Goal: Information Seeking & Learning: Check status

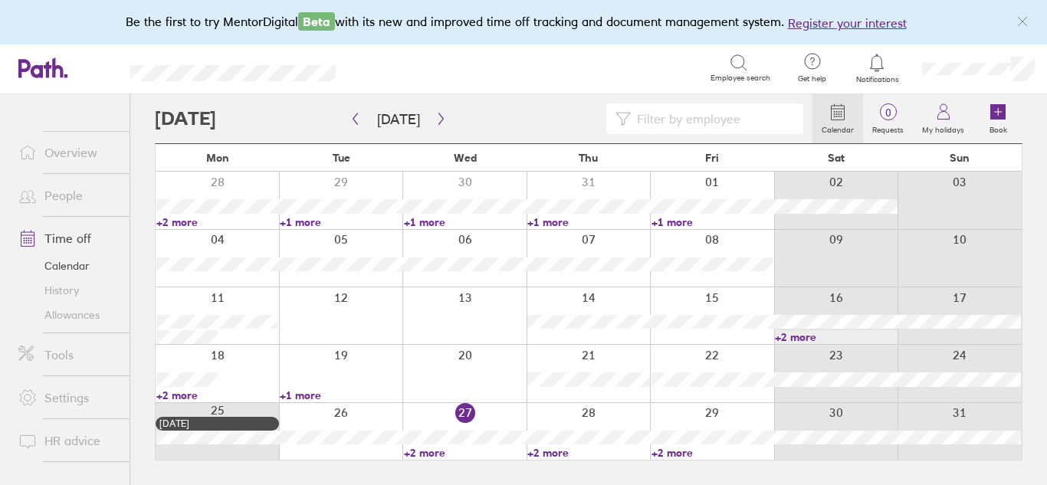
click at [421, 453] on link "+2 more" at bounding box center [465, 453] width 122 height 14
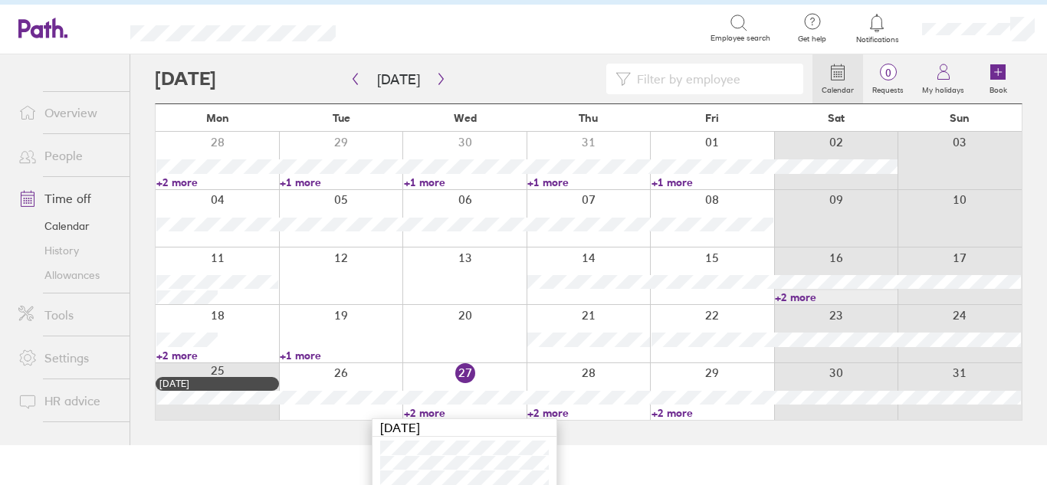
scroll to position [48, 0]
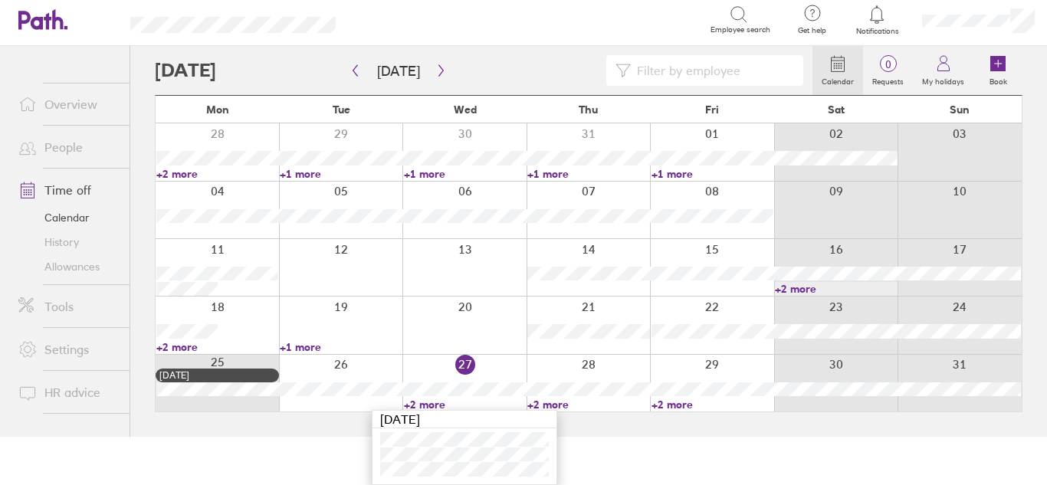
click at [557, 405] on link "+2 more" at bounding box center [588, 405] width 122 height 14
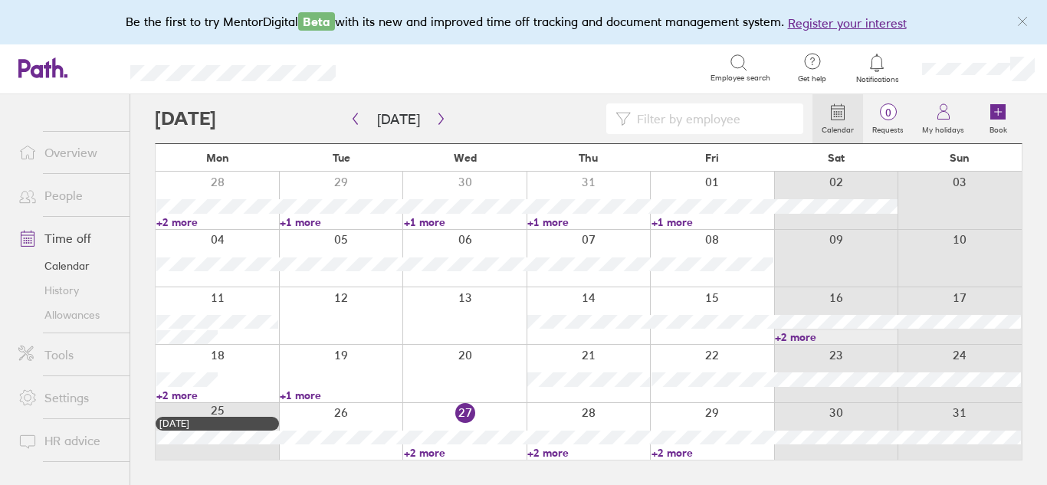
scroll to position [0, 0]
click at [550, 454] on link "+2 more" at bounding box center [588, 453] width 122 height 14
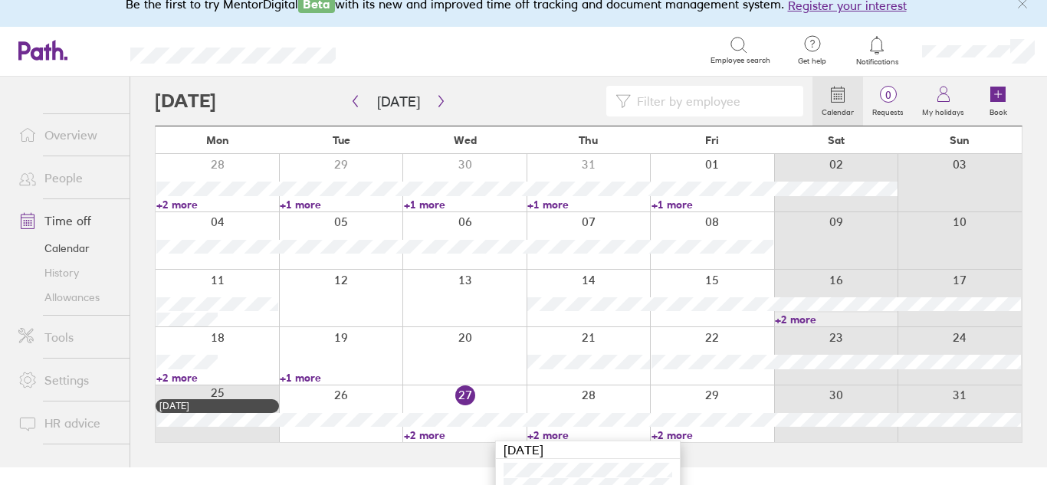
scroll to position [48, 0]
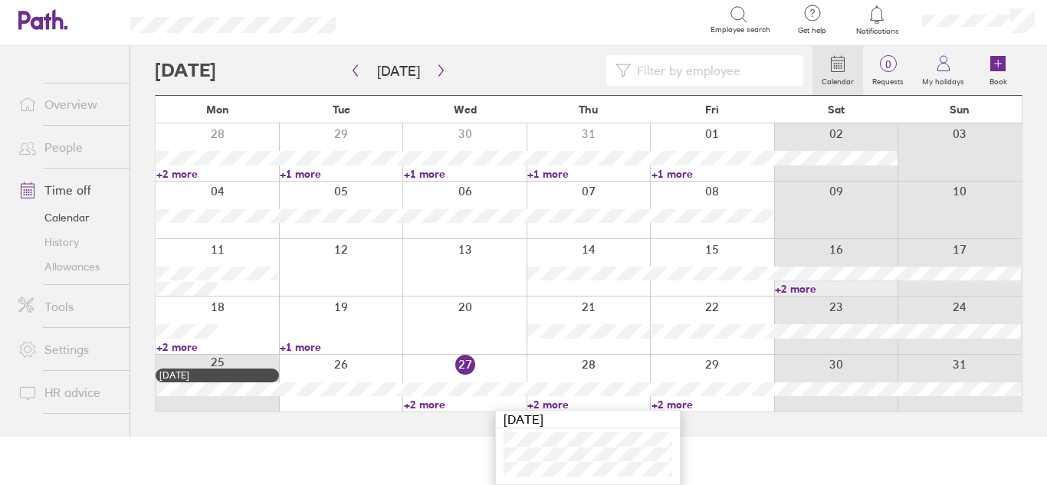
click at [683, 401] on link "+2 more" at bounding box center [712, 405] width 122 height 14
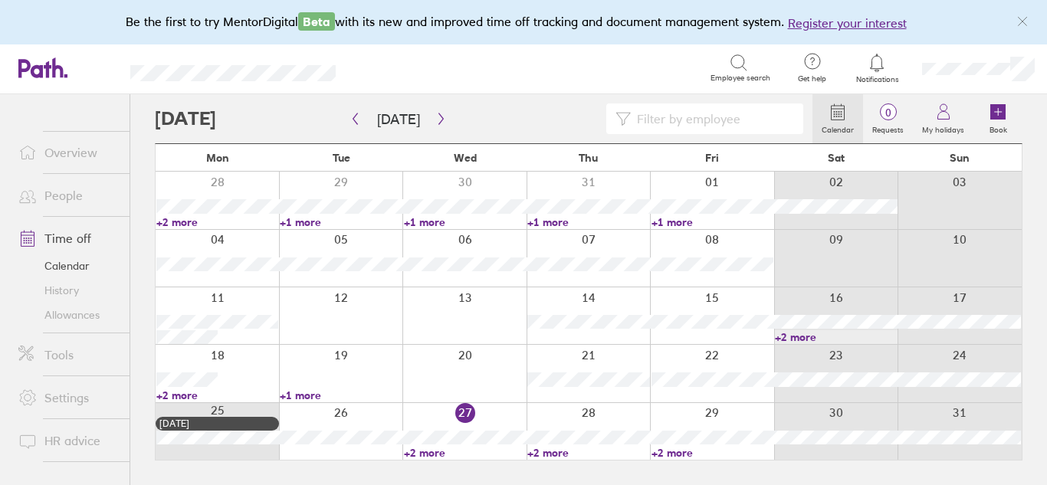
scroll to position [0, 0]
click at [686, 455] on link "+2 more" at bounding box center [712, 453] width 122 height 14
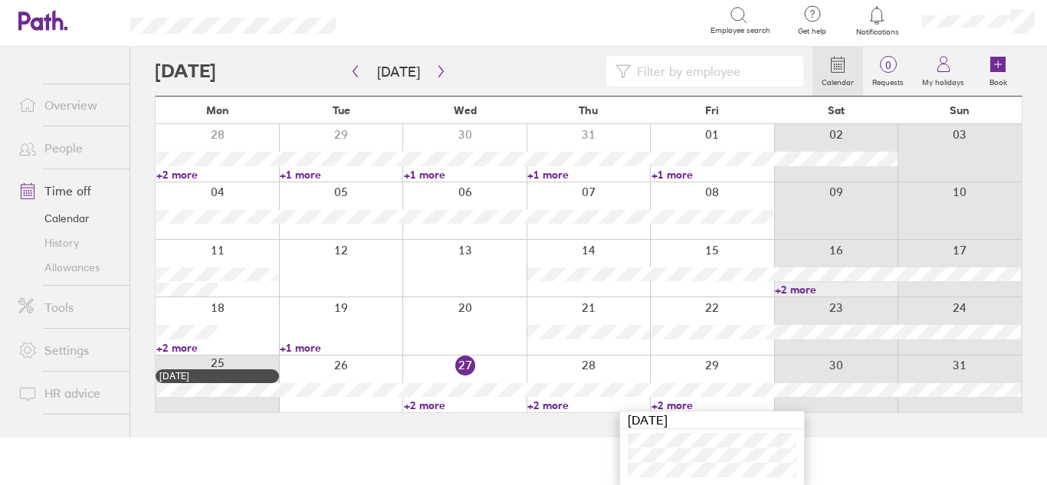
scroll to position [48, 0]
click at [435, 62] on button "button" at bounding box center [440, 70] width 19 height 25
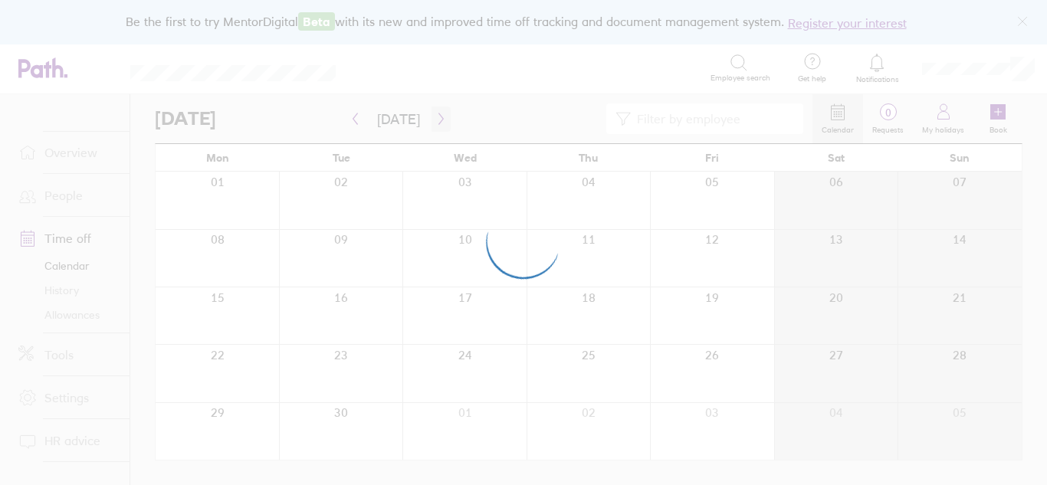
scroll to position [0, 0]
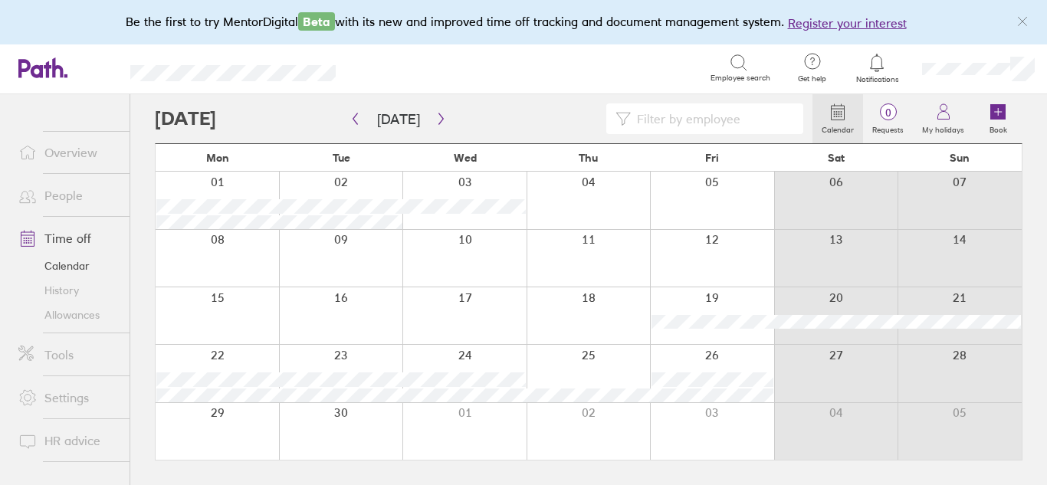
click at [64, 235] on link "Time off" at bounding box center [67, 238] width 123 height 31
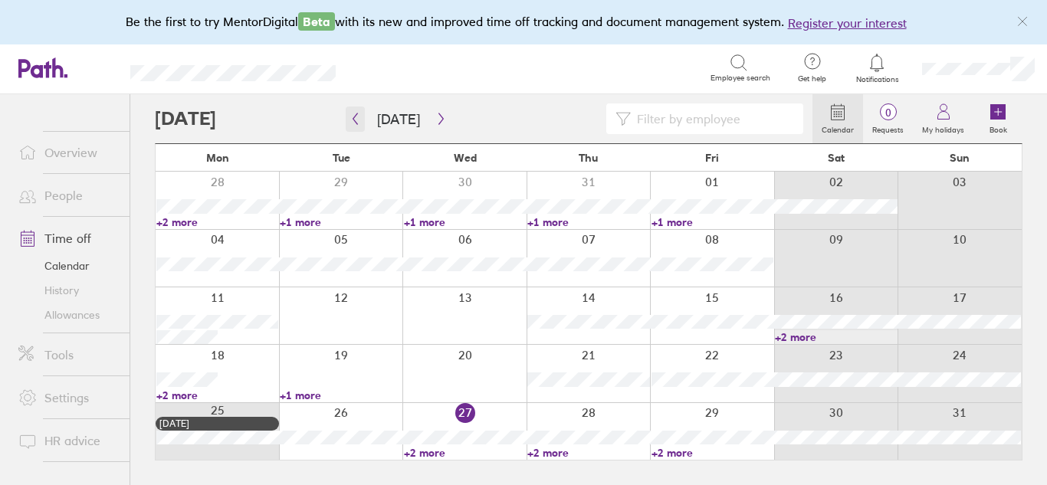
click at [356, 116] on icon "button" at bounding box center [354, 119] width 11 height 12
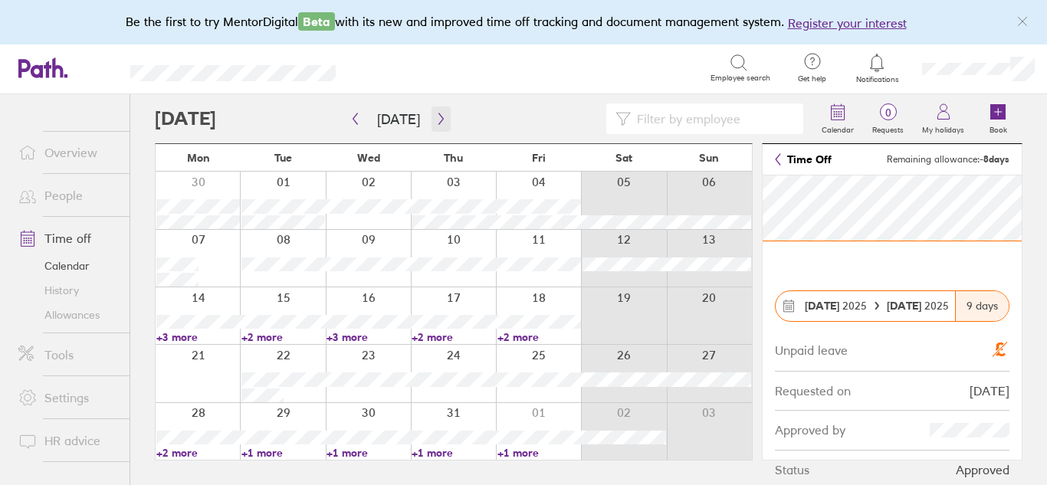
click at [435, 119] on icon "button" at bounding box center [440, 119] width 11 height 12
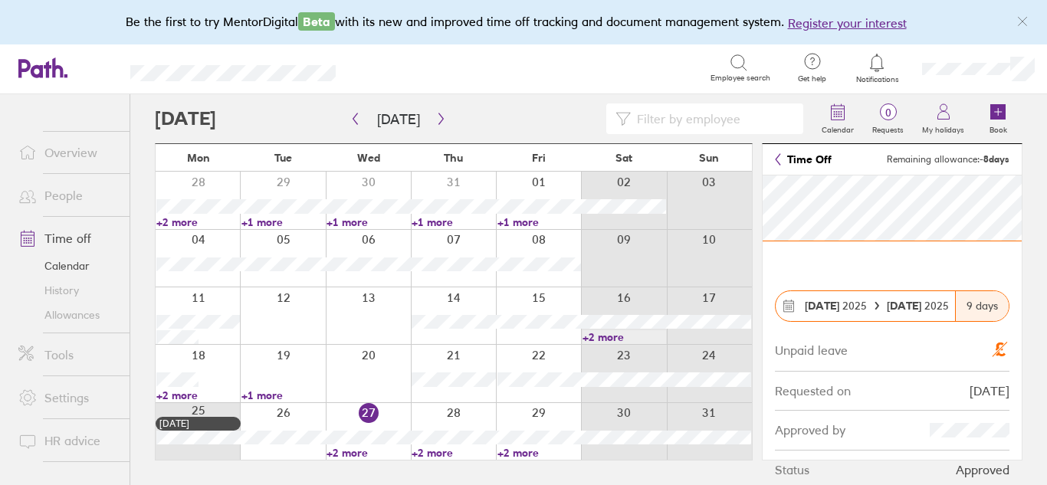
click at [176, 399] on link "+2 more" at bounding box center [198, 395] width 84 height 14
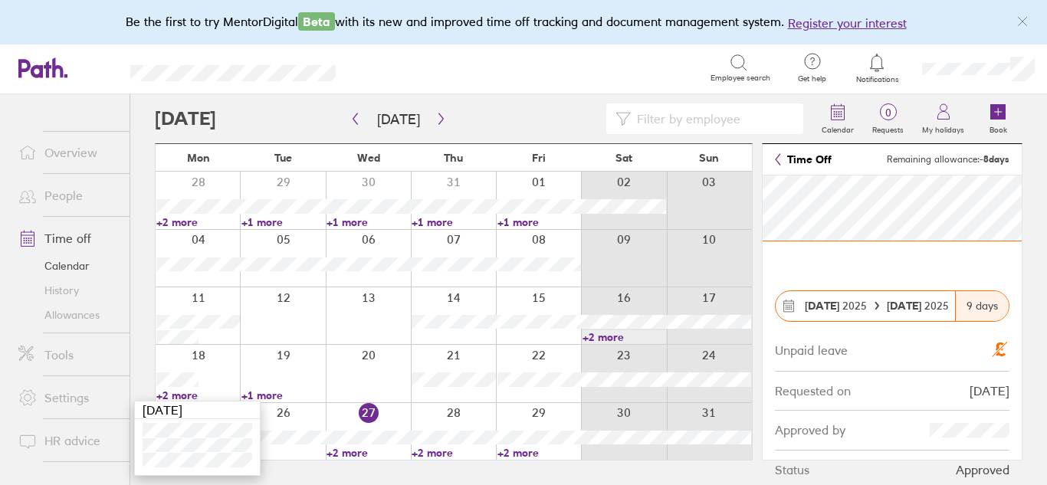
click at [274, 394] on link "+1 more" at bounding box center [283, 395] width 84 height 14
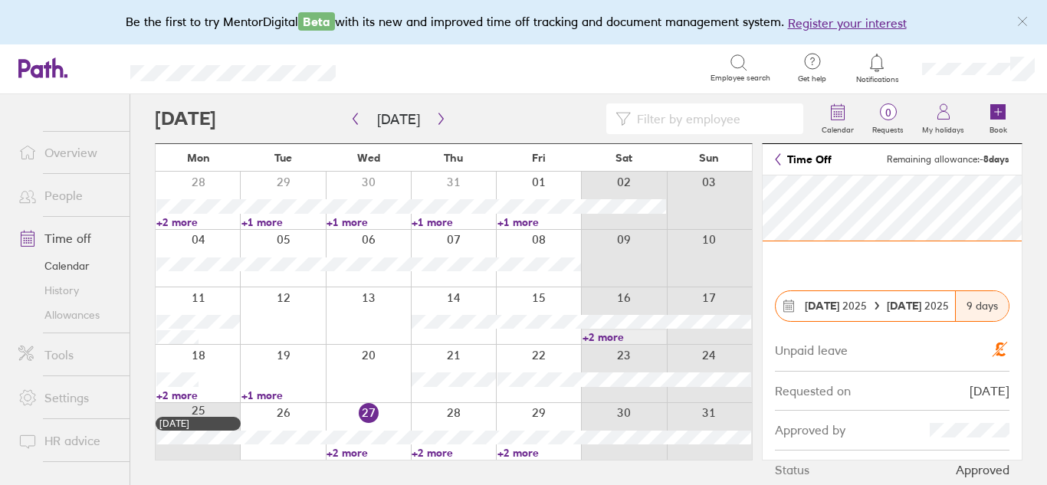
click at [274, 394] on link "+1 more" at bounding box center [283, 395] width 84 height 14
click at [352, 452] on link "+2 more" at bounding box center [368, 453] width 84 height 14
click at [345, 451] on link "+2 more" at bounding box center [368, 453] width 84 height 14
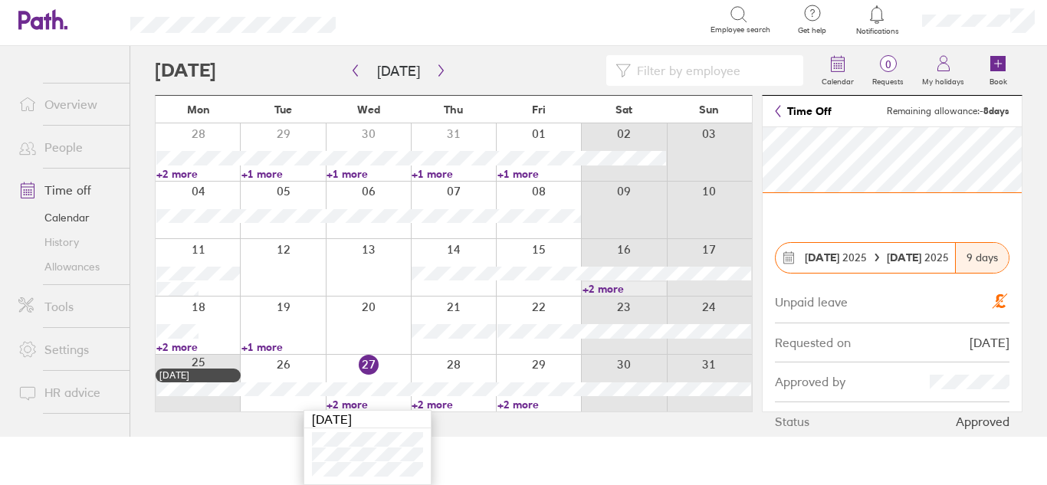
click at [436, 403] on link "+2 more" at bounding box center [453, 405] width 84 height 14
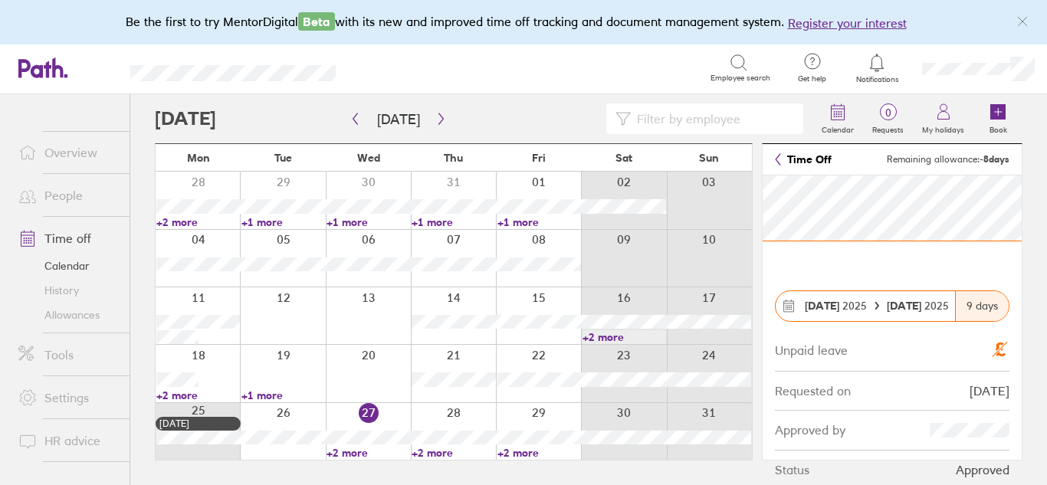
scroll to position [0, 0]
click at [425, 453] on link "+2 more" at bounding box center [453, 453] width 84 height 14
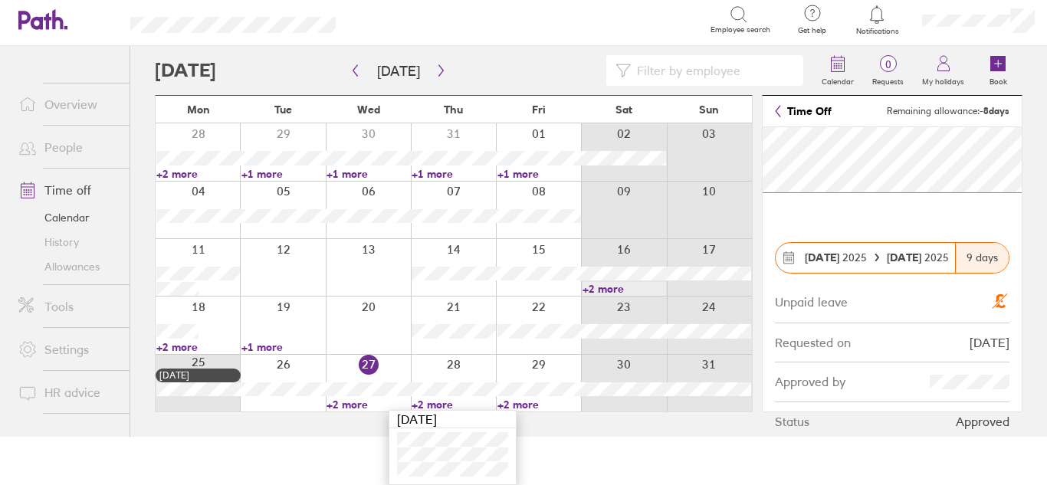
click at [530, 404] on link "+2 more" at bounding box center [539, 405] width 84 height 14
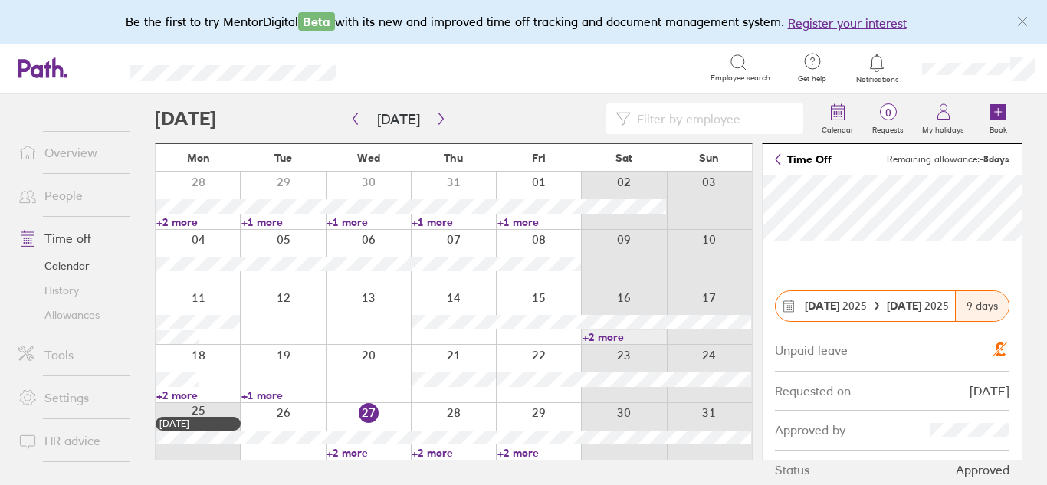
scroll to position [0, 0]
click at [518, 454] on link "+2 more" at bounding box center [539, 453] width 84 height 14
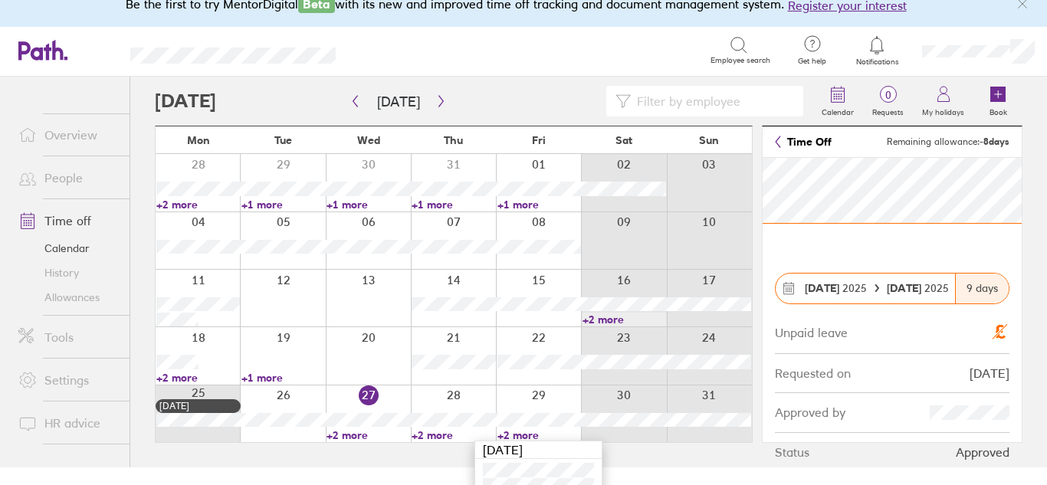
scroll to position [48, 0]
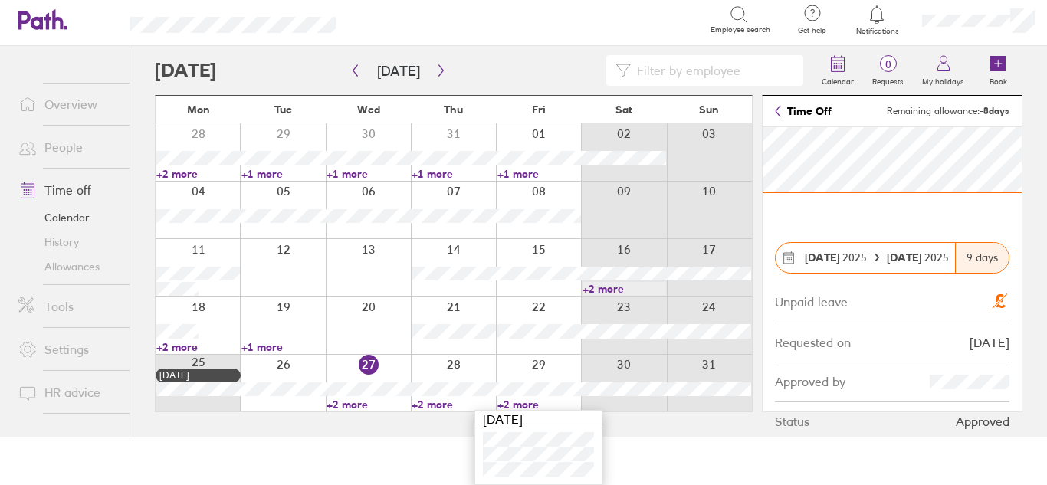
click at [624, 288] on link "+2 more" at bounding box center [624, 289] width 84 height 14
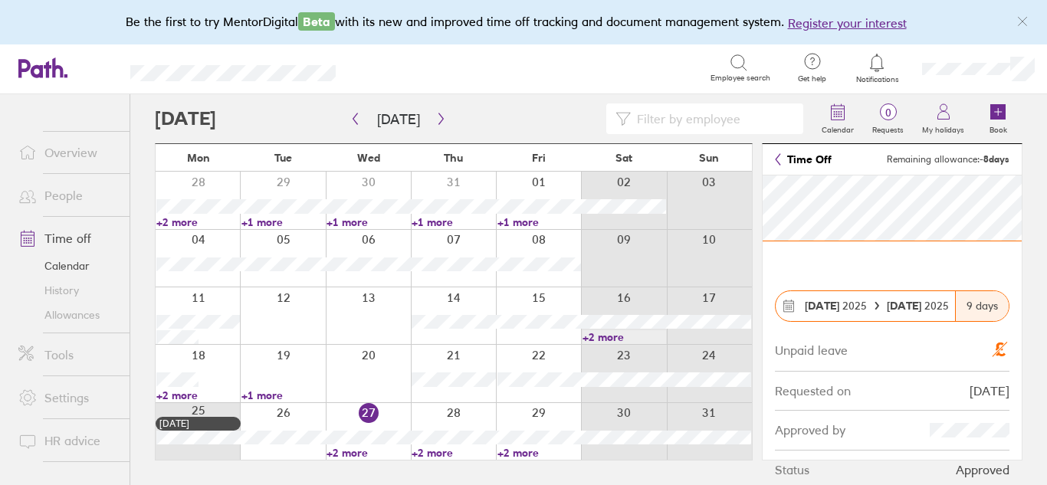
scroll to position [0, 0]
click at [605, 335] on link "+2 more" at bounding box center [624, 337] width 84 height 14
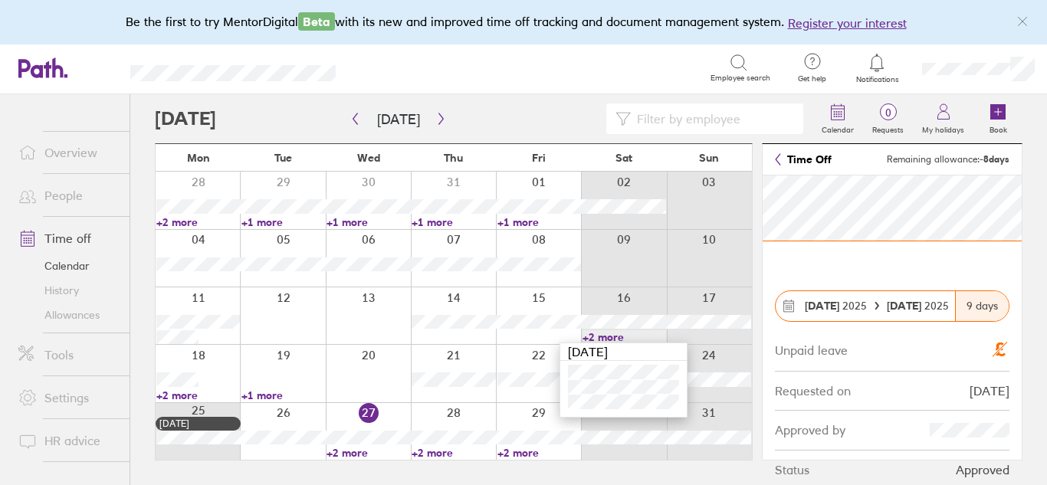
click at [175, 397] on link "+2 more" at bounding box center [198, 395] width 84 height 14
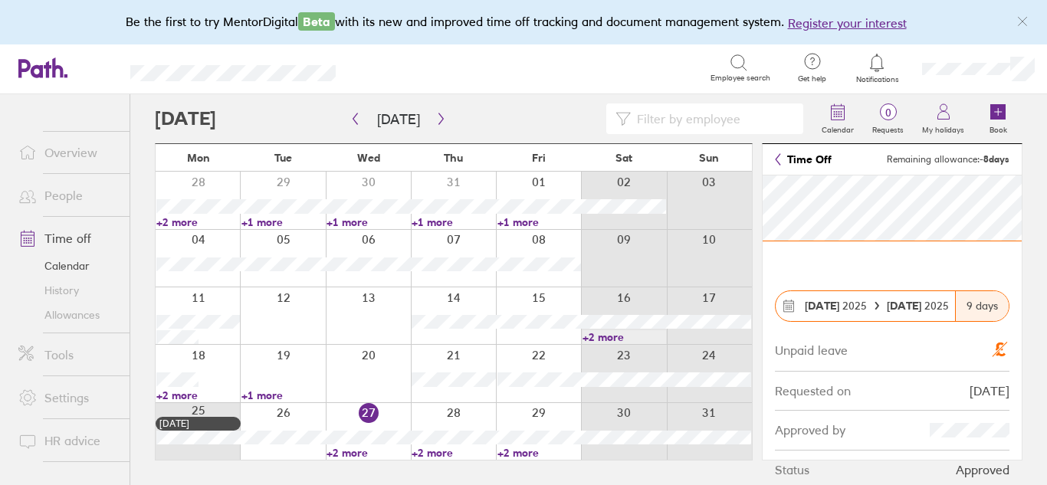
click at [189, 396] on link "+2 more" at bounding box center [198, 395] width 84 height 14
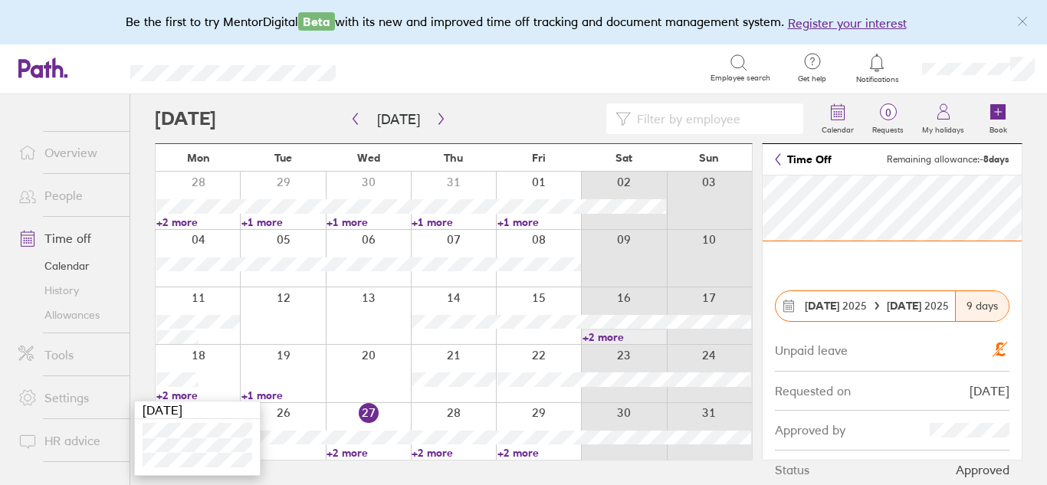
click at [521, 221] on link "+1 more" at bounding box center [539, 222] width 84 height 14
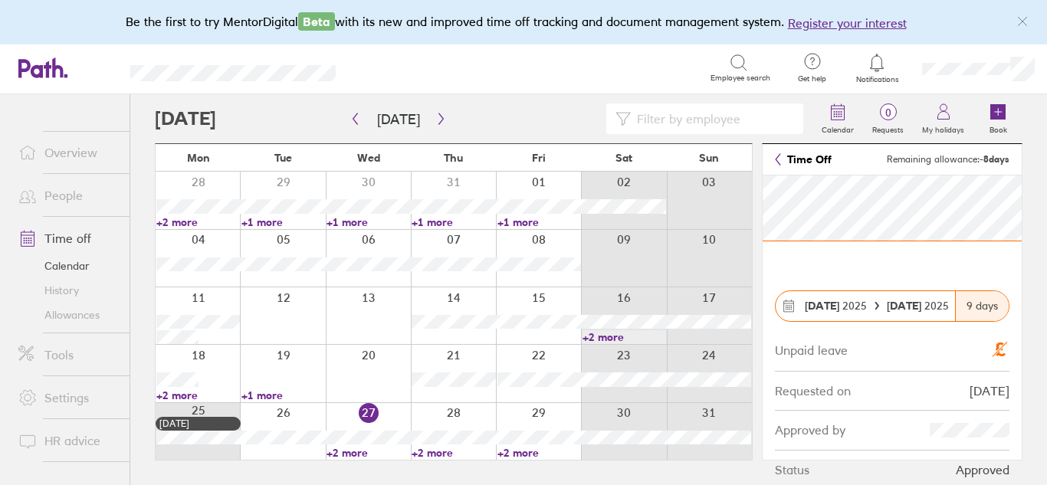
click at [521, 221] on link "+1 more" at bounding box center [539, 222] width 84 height 14
